Goal: Check status: Check status

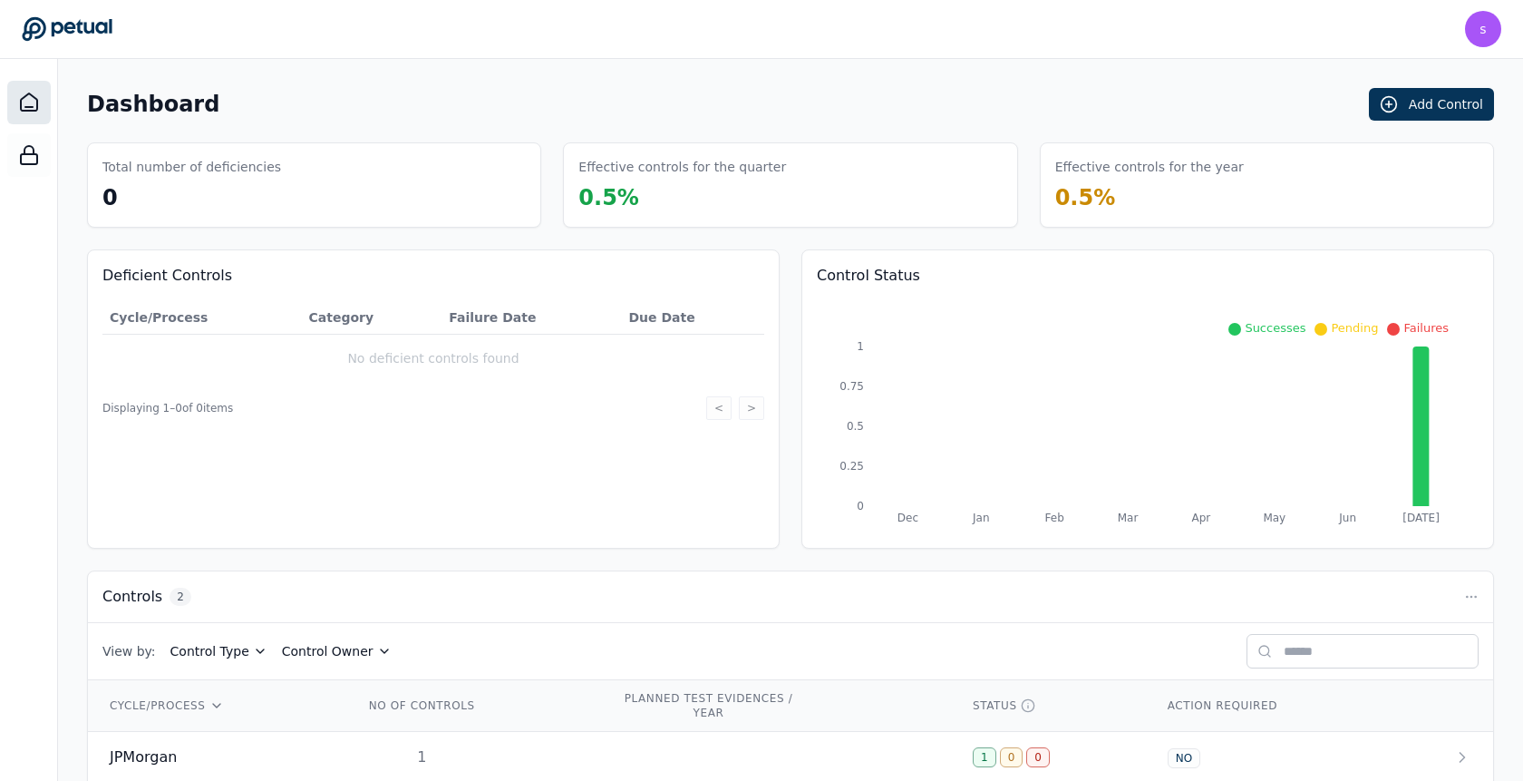
scroll to position [78, 0]
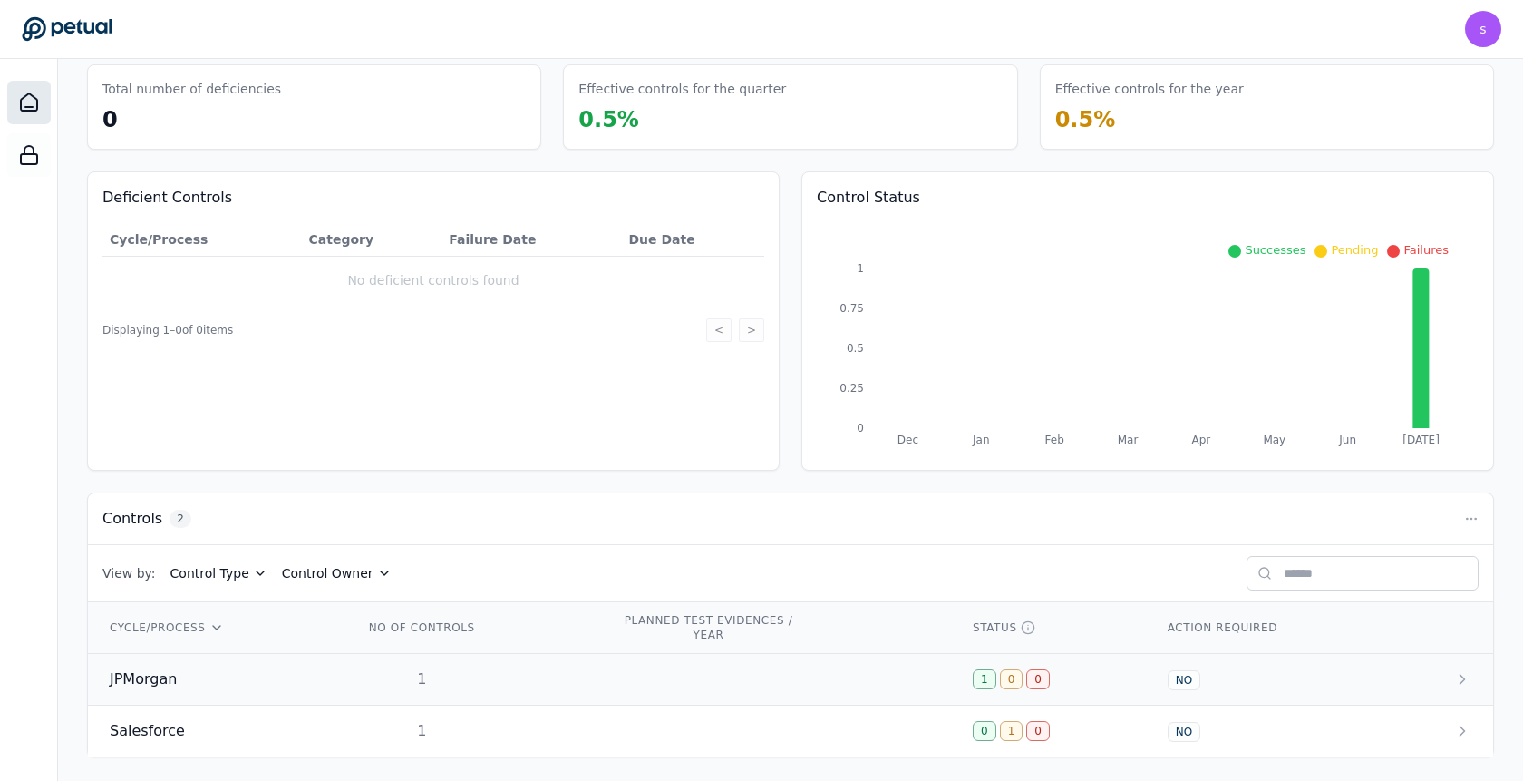
click at [754, 662] on td at bounding box center [775, 680] width 352 height 52
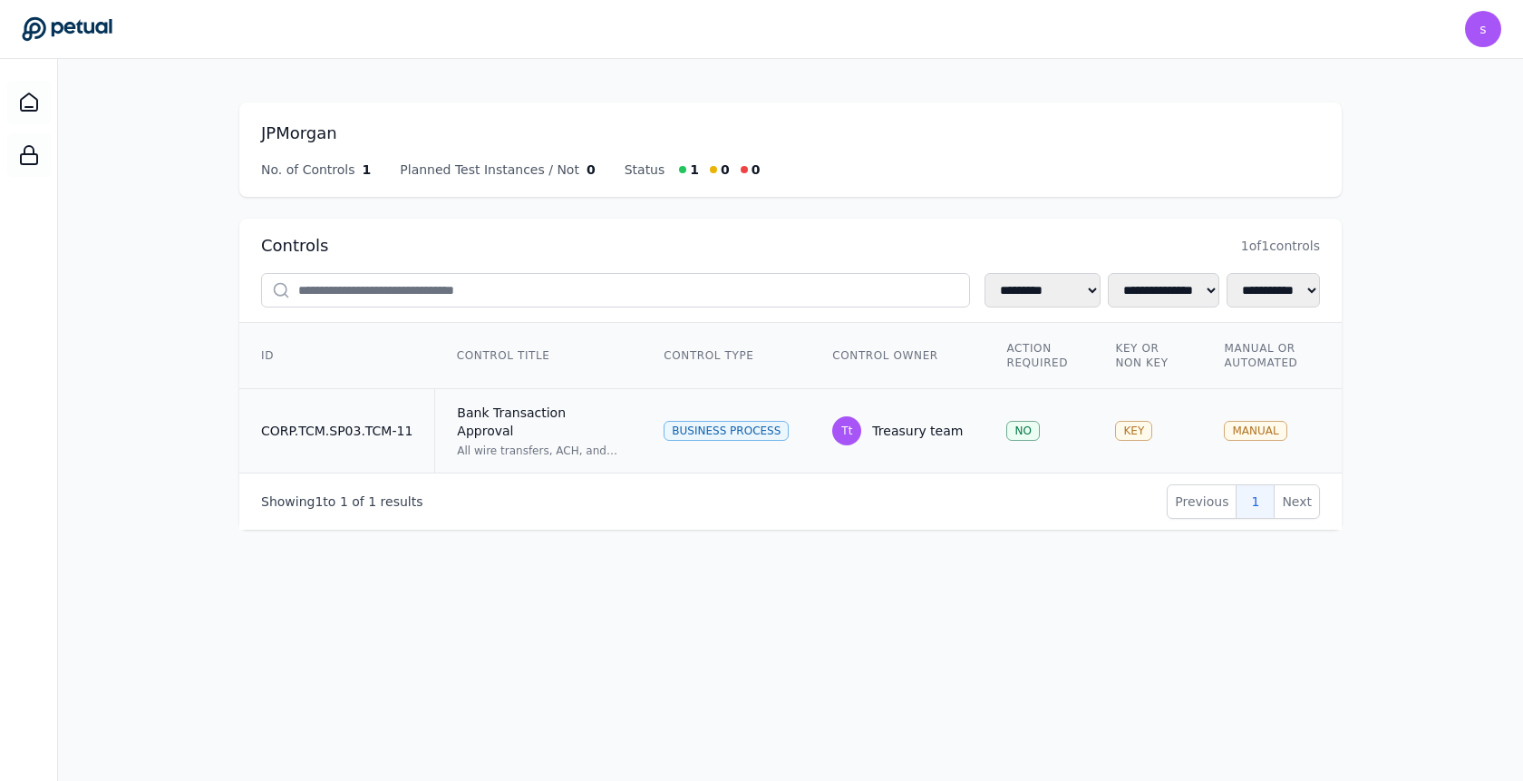
click at [935, 399] on td "Tt Treasury team" at bounding box center [898, 431] width 174 height 84
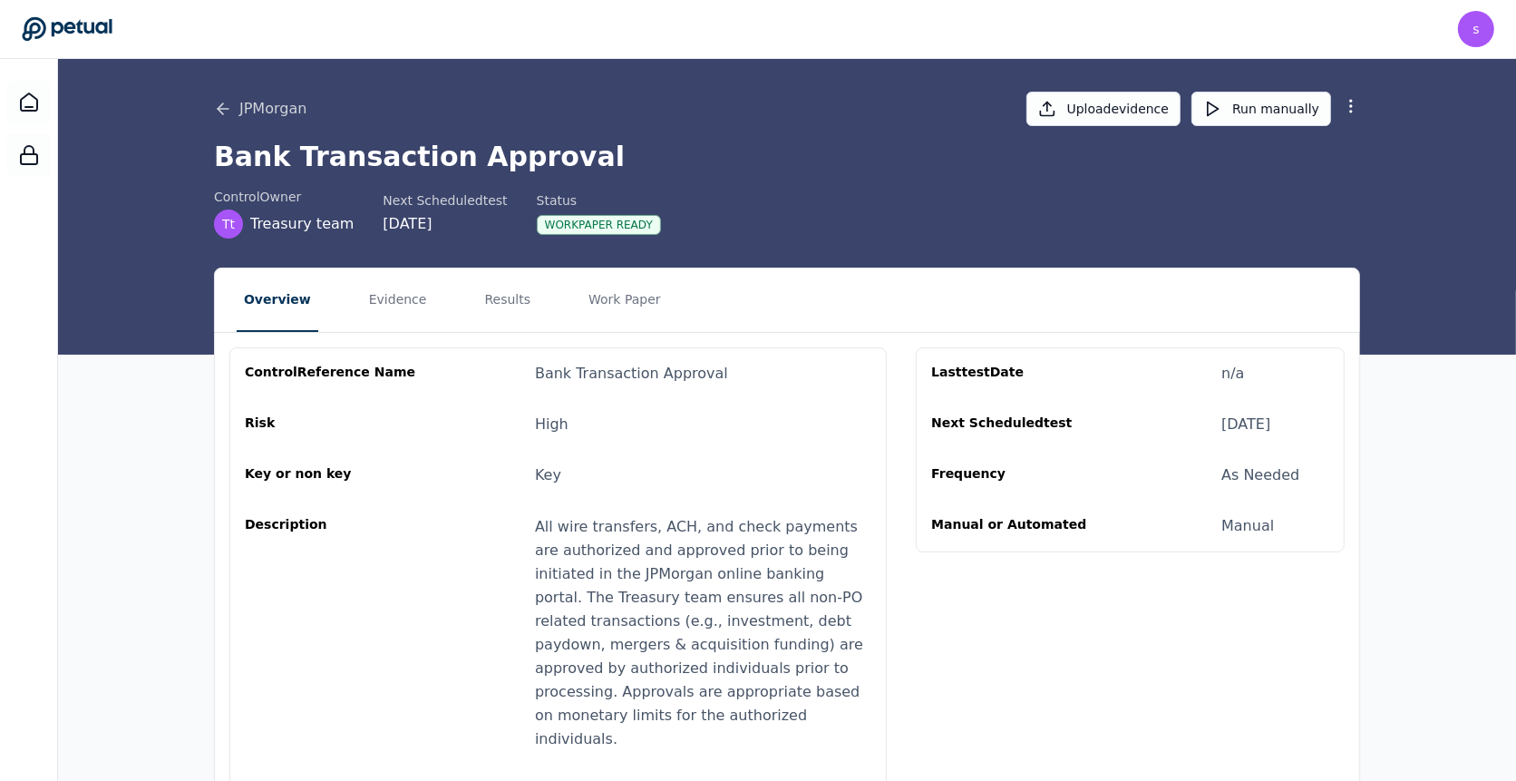
scroll to position [372, 0]
